Goal: Transaction & Acquisition: Book appointment/travel/reservation

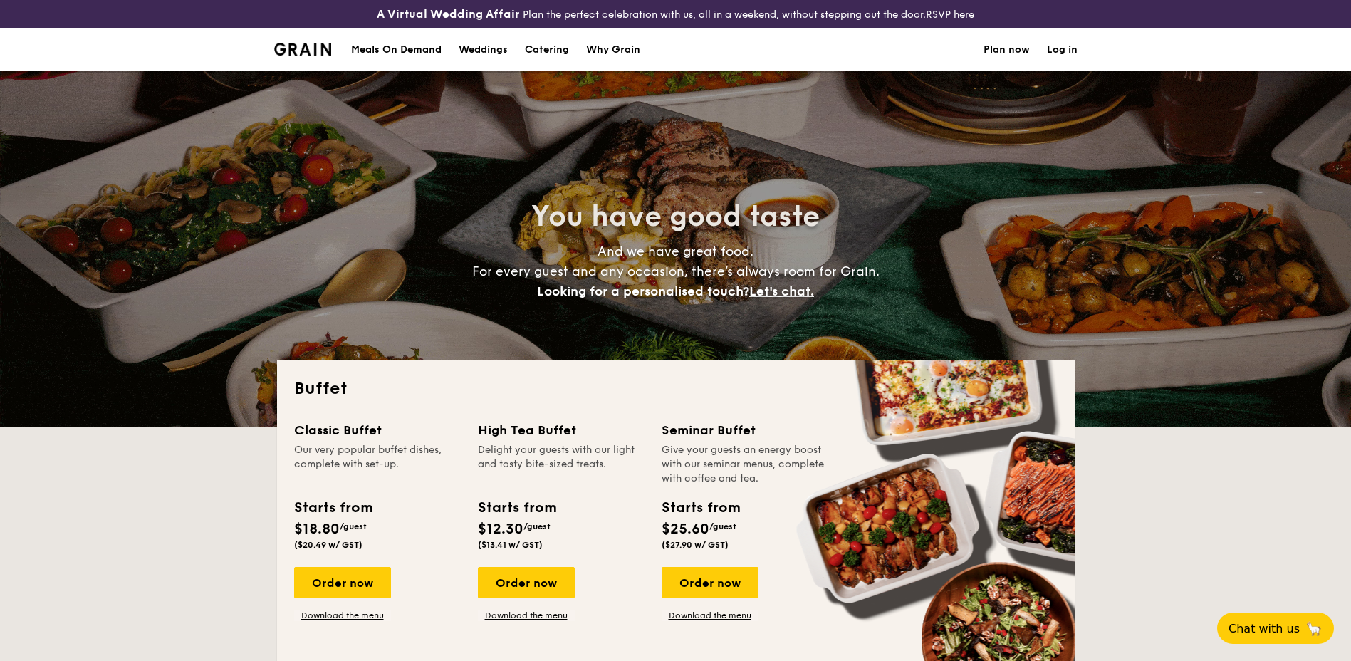
select select
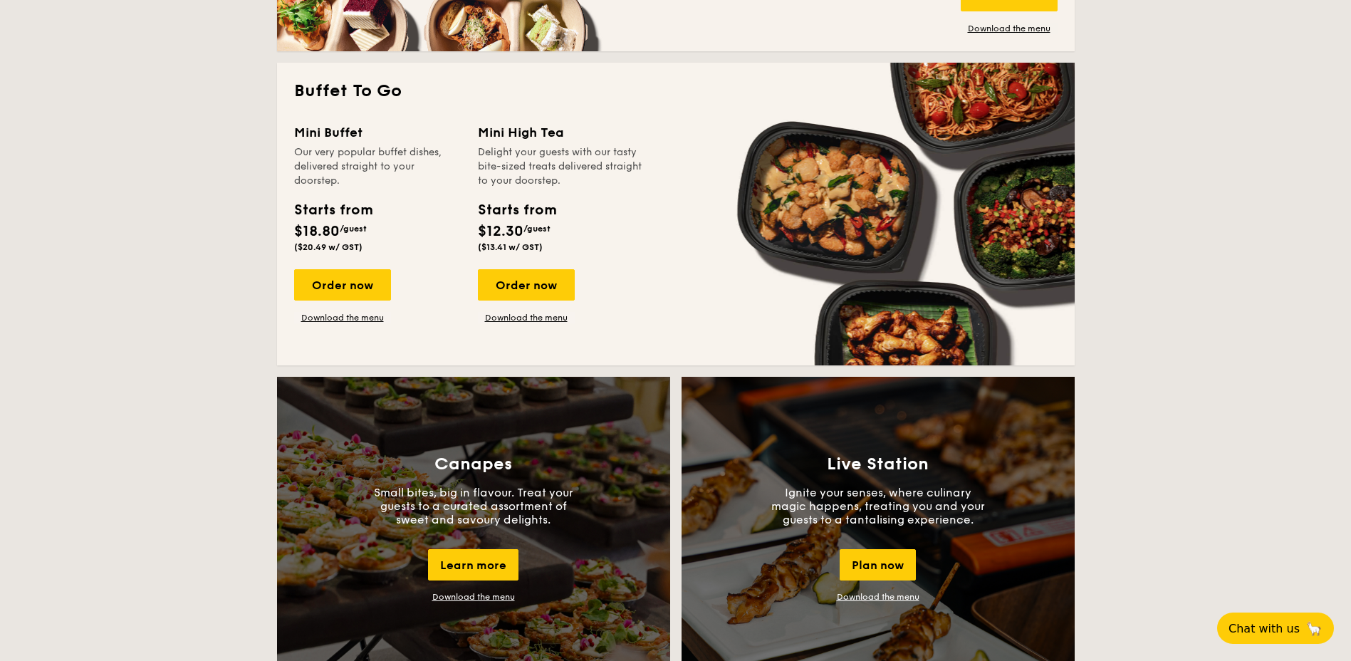
scroll to position [997, 0]
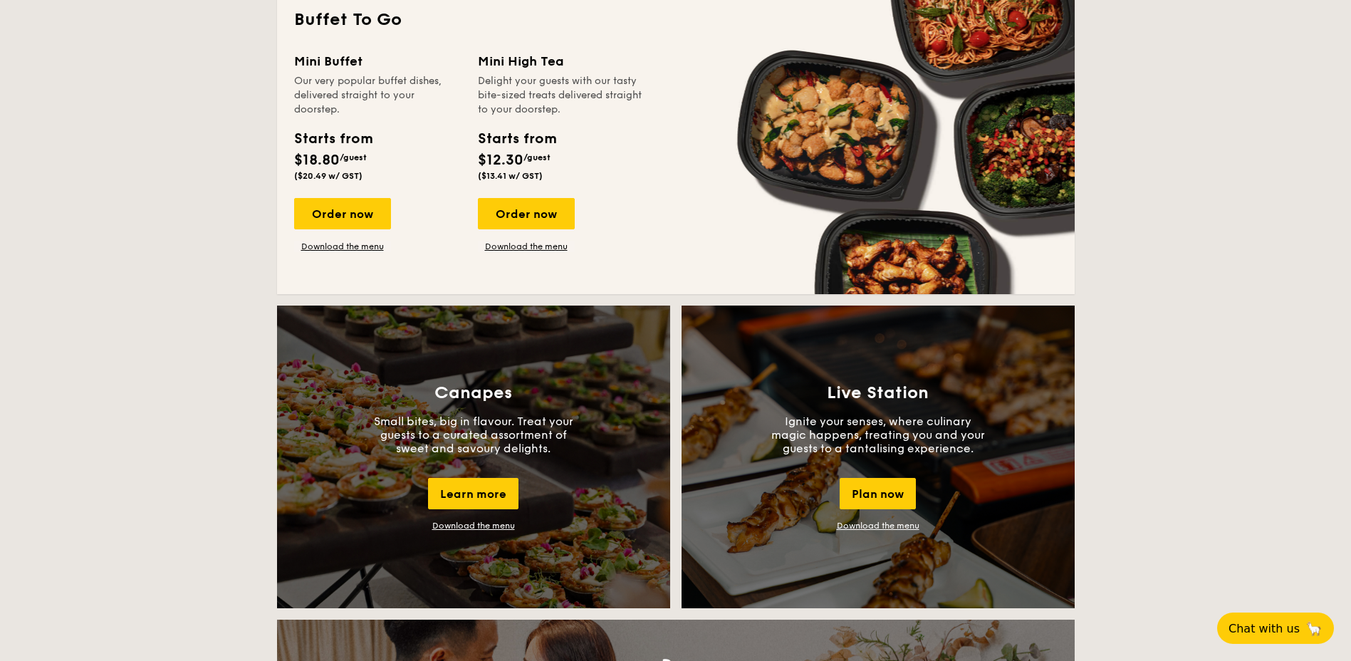
click at [527, 145] on div "Starts from" at bounding box center [517, 138] width 78 height 21
click at [534, 219] on div "Order now" at bounding box center [526, 213] width 97 height 31
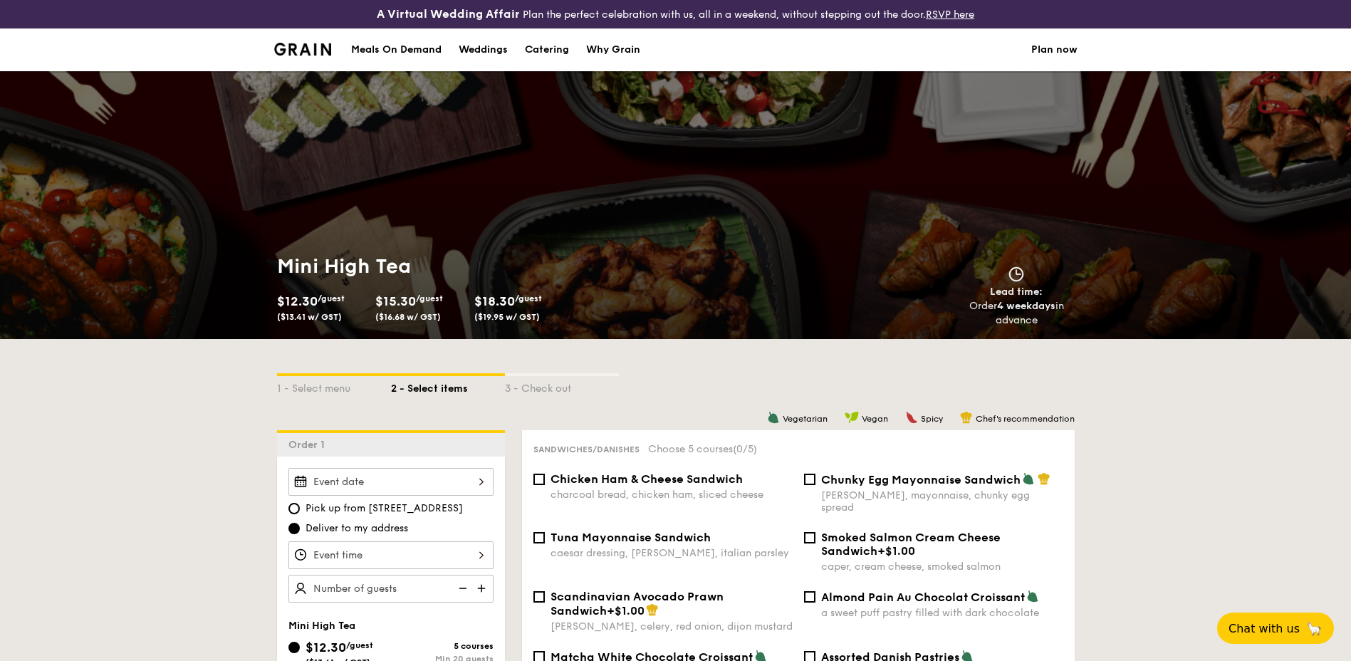
select select
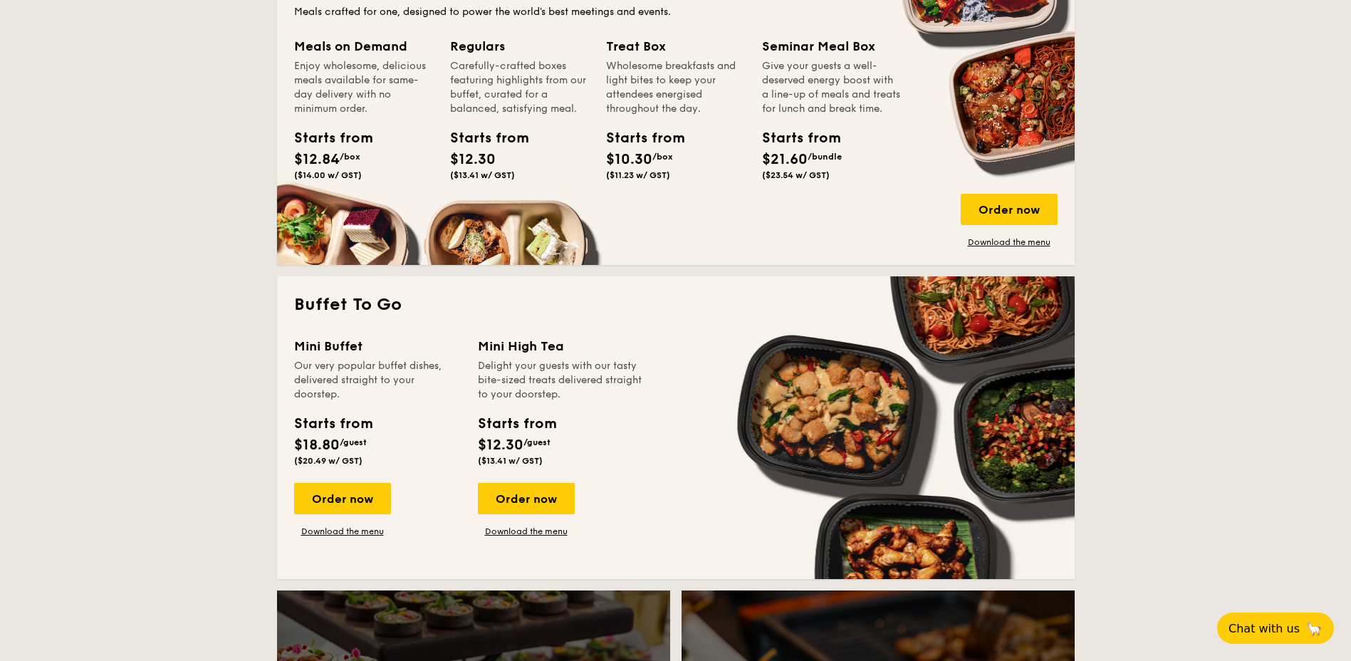
scroll to position [784, 0]
